Goal: Browse casually

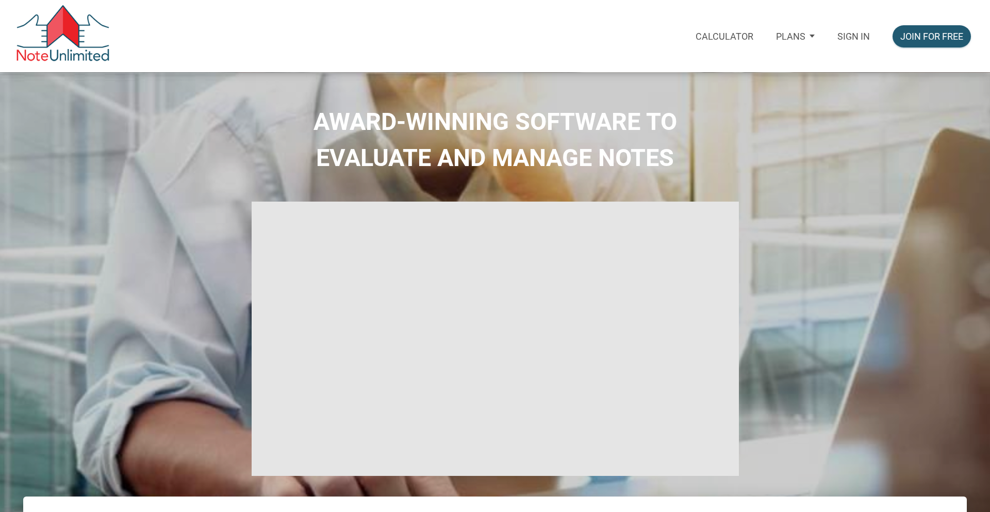
select select
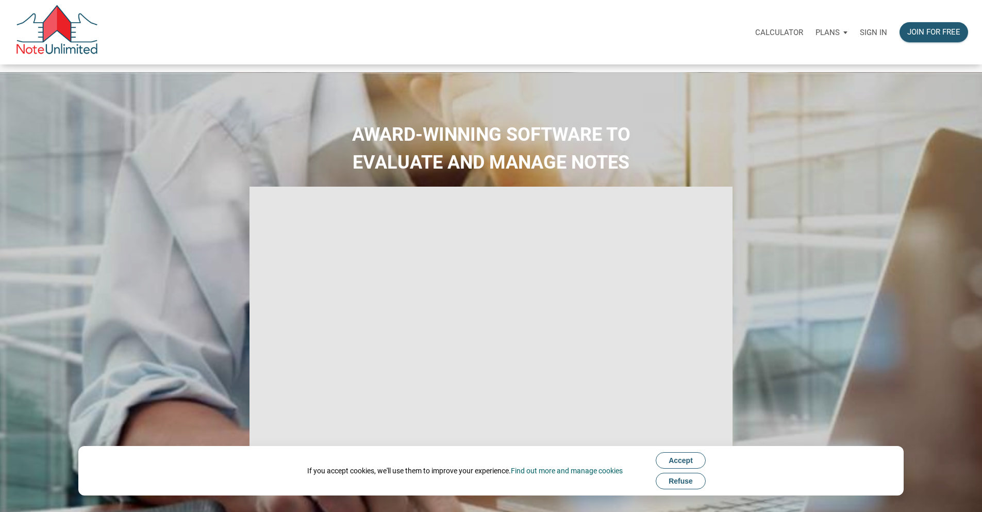
type input "Introduction to new features"
select select
